Goal: Check status

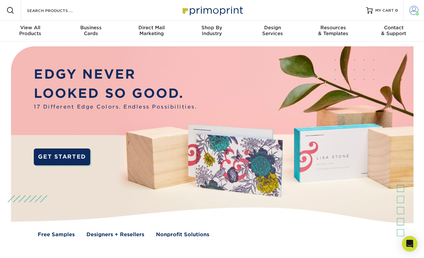
click at [413, 14] on span at bounding box center [413, 10] width 9 height 9
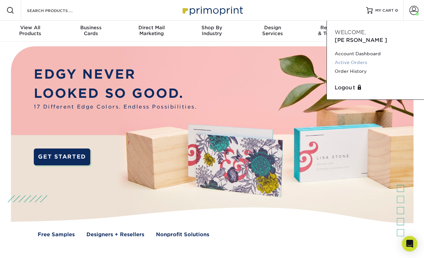
click at [361, 58] on link "Active Orders" at bounding box center [375, 62] width 82 height 9
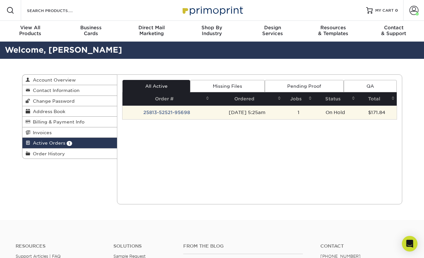
click at [155, 112] on td "25813-52521-95698" at bounding box center [166, 113] width 89 height 14
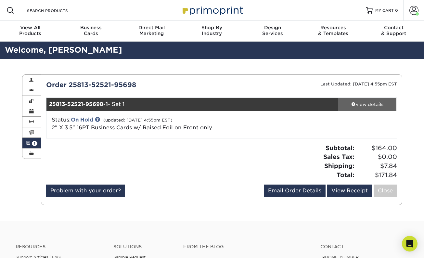
click at [365, 104] on div "view details" at bounding box center [367, 104] width 58 height 6
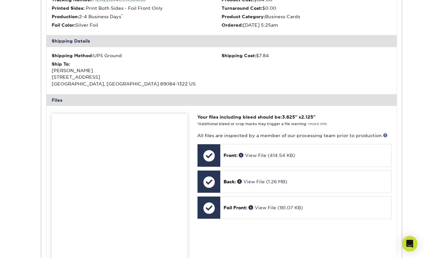
scroll to position [169, 0]
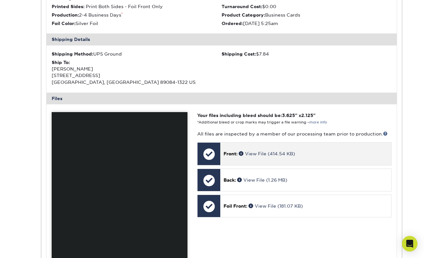
click at [225, 150] on p "Front: View File (414.54 KB)" at bounding box center [305, 153] width 164 height 6
click at [237, 151] on span "Front:" at bounding box center [230, 153] width 14 height 5
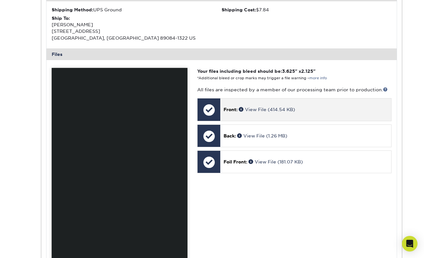
scroll to position [211, 0]
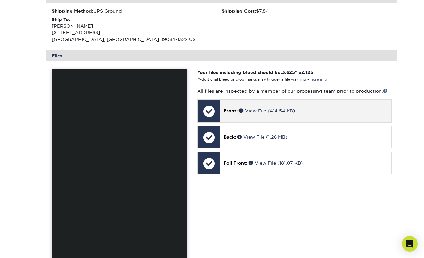
click at [212, 107] on div at bounding box center [208, 111] width 23 height 23
click at [246, 108] on link "View File (414.54 KB)" at bounding box center [267, 110] width 56 height 5
click at [269, 108] on link "View File (414.54 KB)" at bounding box center [267, 110] width 56 height 5
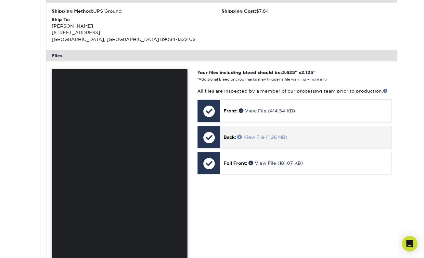
click at [256, 135] on link "View File (1.26 MB)" at bounding box center [262, 136] width 50 height 5
click at [295, 138] on div "Back: View File (1.26 MB)" at bounding box center [305, 137] width 170 height 22
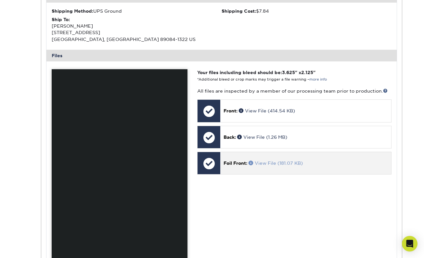
click at [279, 160] on link "View File (181.07 KB)" at bounding box center [275, 162] width 54 height 5
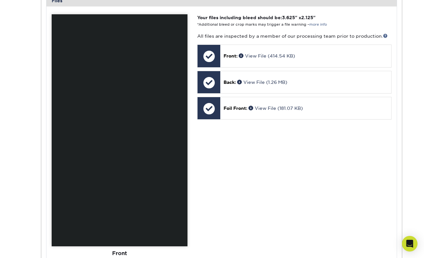
scroll to position [269, 0]
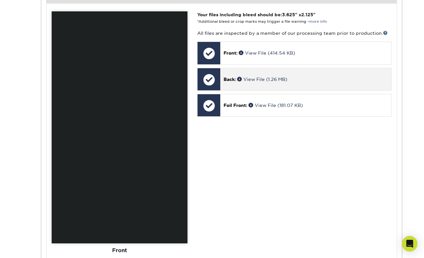
click at [210, 78] on div at bounding box center [208, 79] width 23 height 23
click at [287, 77] on link "View File (1.26 MB)" at bounding box center [262, 79] width 50 height 5
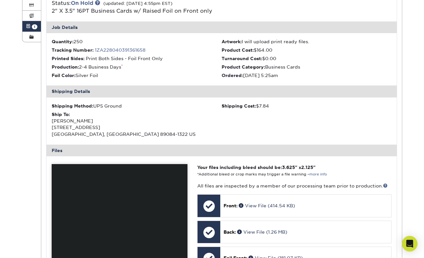
scroll to position [119, 0]
